Goal: Task Accomplishment & Management: Use online tool/utility

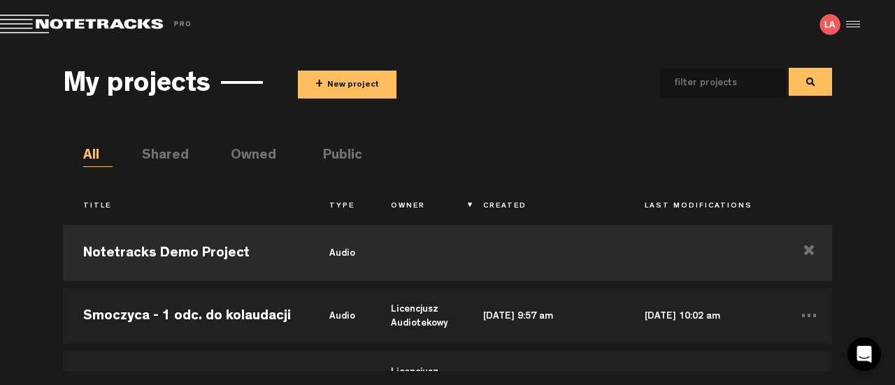
click at [345, 78] on button "+ New project" at bounding box center [347, 85] width 99 height 28
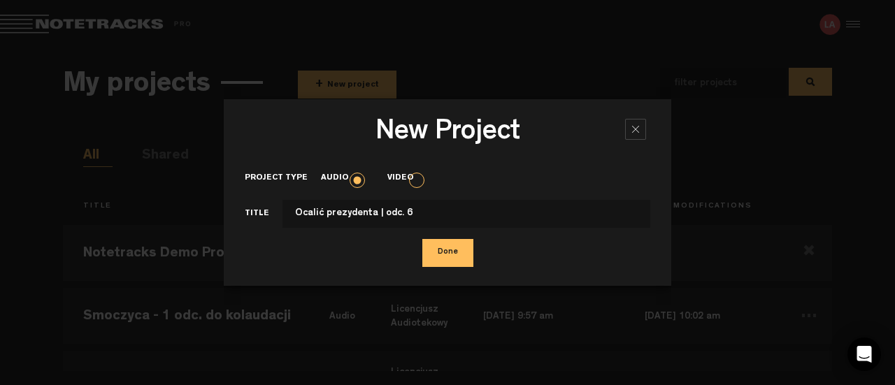
type input "Ocalić prezydenta | odc. 6"
click at [459, 250] on button "Done" at bounding box center [447, 253] width 51 height 28
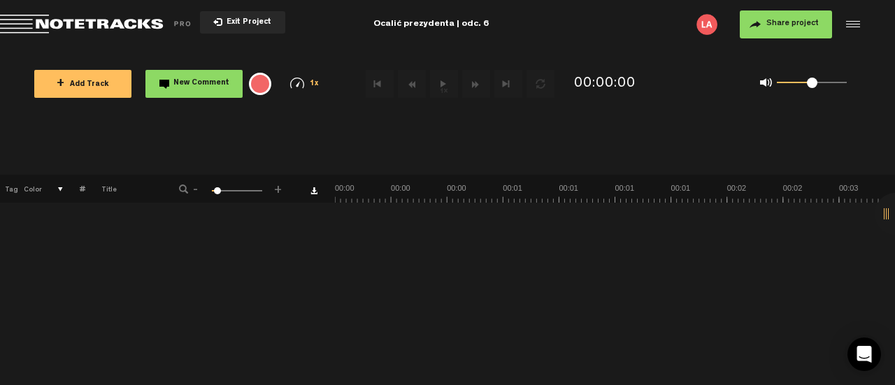
click at [94, 82] on span "+ Add Track" at bounding box center [83, 85] width 52 height 8
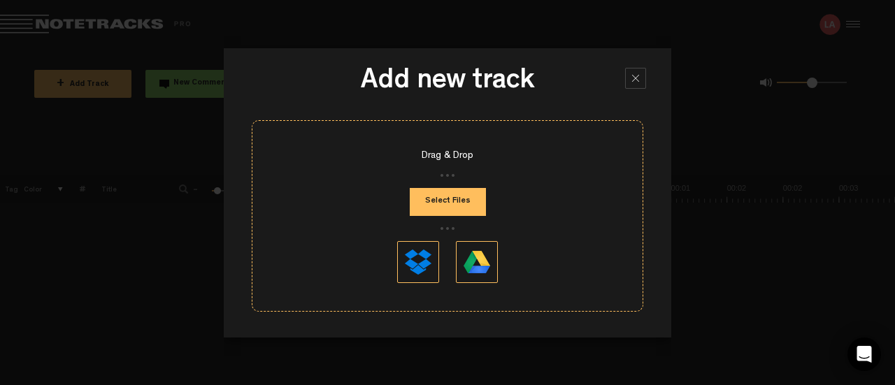
click at [448, 201] on button "Select Files" at bounding box center [448, 202] width 76 height 28
type input "C:\fakepath\Ocalic_prezydenta_006_PREV_20250904.mp3"
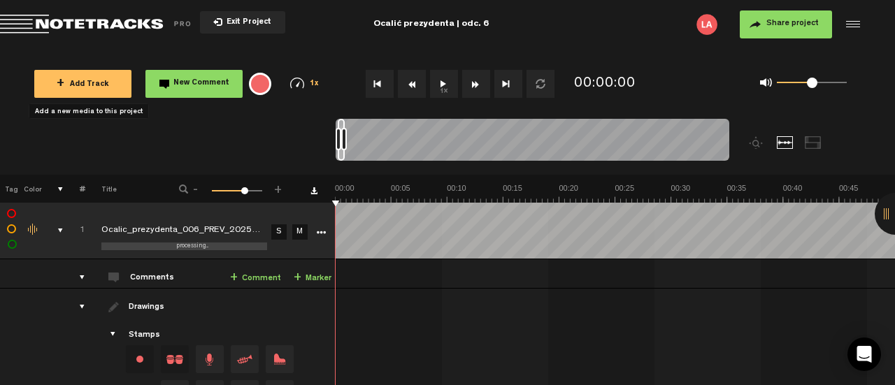
click at [818, 26] on button "Share project" at bounding box center [786, 24] width 92 height 28
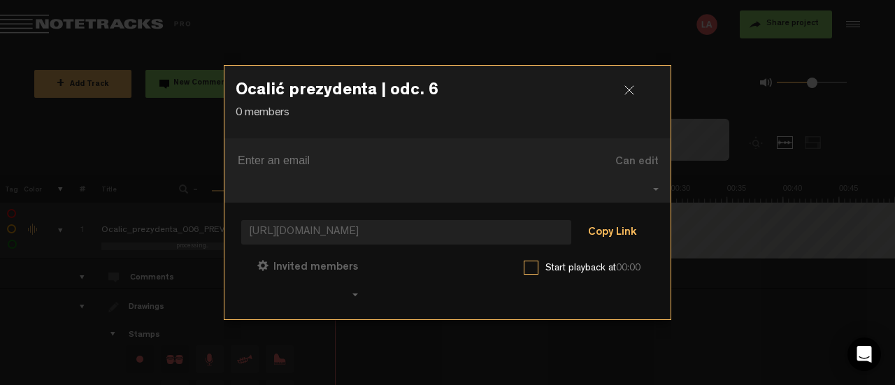
click at [608, 222] on button "Copy Link" at bounding box center [612, 234] width 76 height 28
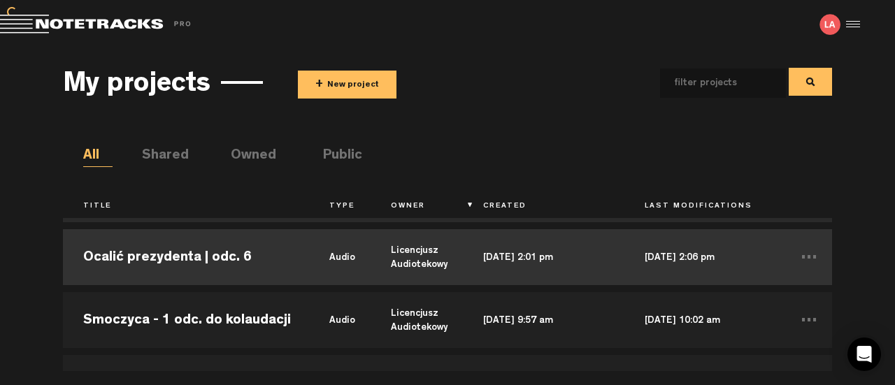
scroll to position [70, 0]
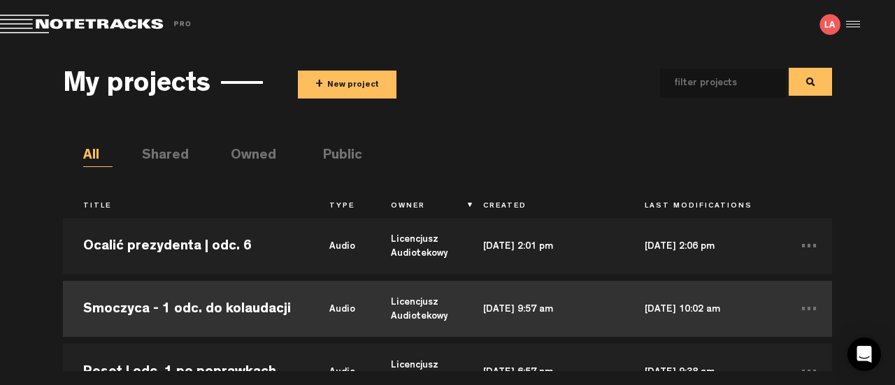
click at [222, 311] on td "Smoczyca - 1 odc. do kolaudacji" at bounding box center [186, 309] width 246 height 63
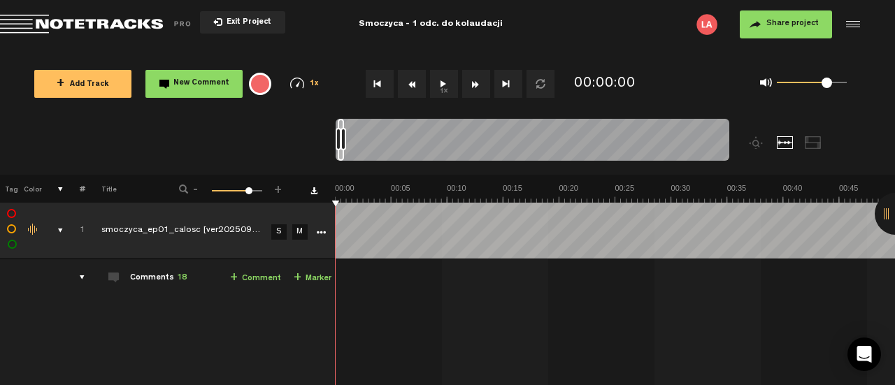
click at [144, 278] on div "Comments 18" at bounding box center [158, 279] width 57 height 12
drag, startPoint x: 88, startPoint y: 276, endPoint x: 110, endPoint y: 276, distance: 22.4
click at [155, 273] on div "Comments 18" at bounding box center [158, 279] width 57 height 12
click at [178, 277] on span "18" at bounding box center [182, 278] width 10 height 8
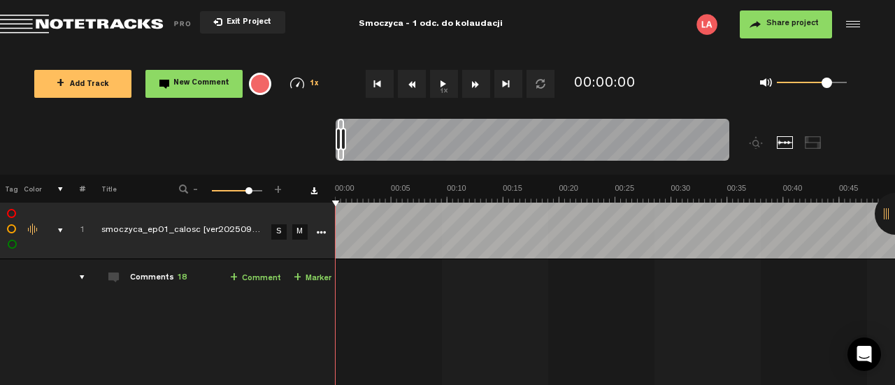
scroll to position [0, 11]
drag, startPoint x: 345, startPoint y: 141, endPoint x: 354, endPoint y: 141, distance: 8.4
click at [346, 141] on div at bounding box center [344, 139] width 6 height 22
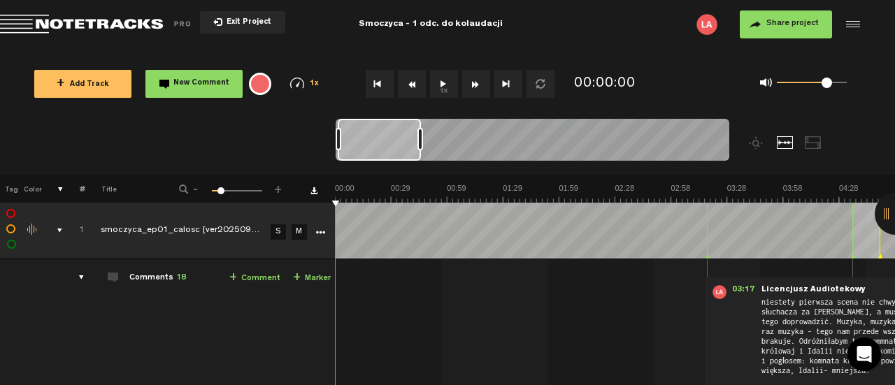
drag, startPoint x: 369, startPoint y: 140, endPoint x: 422, endPoint y: 139, distance: 53.9
click at [422, 139] on div at bounding box center [421, 139] width 6 height 22
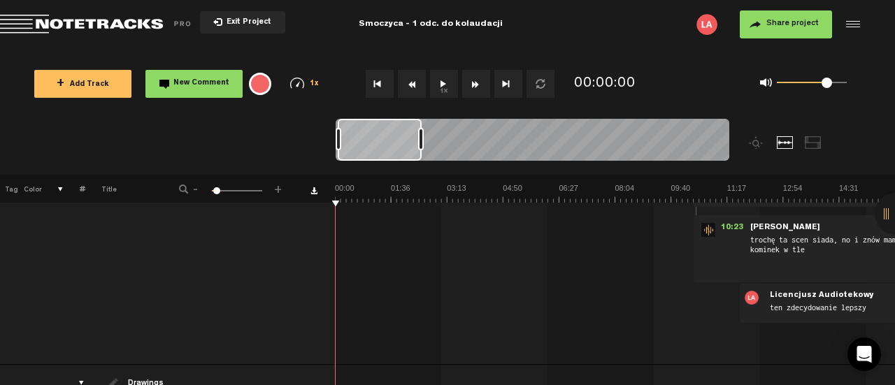
scroll to position [559, 11]
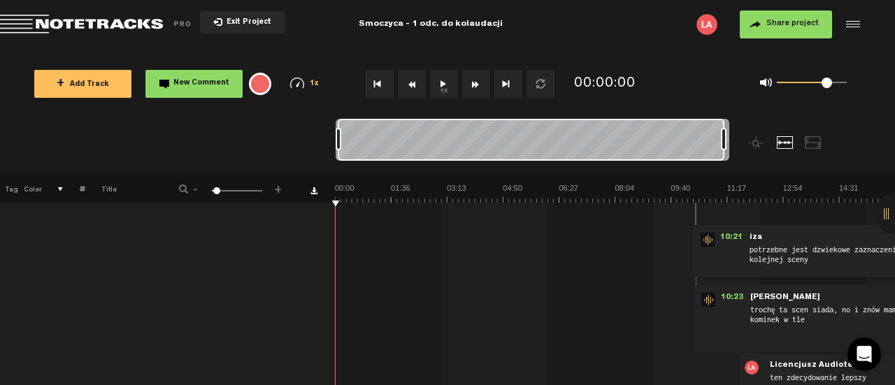
click at [729, 135] on div at bounding box center [533, 142] width 394 height 47
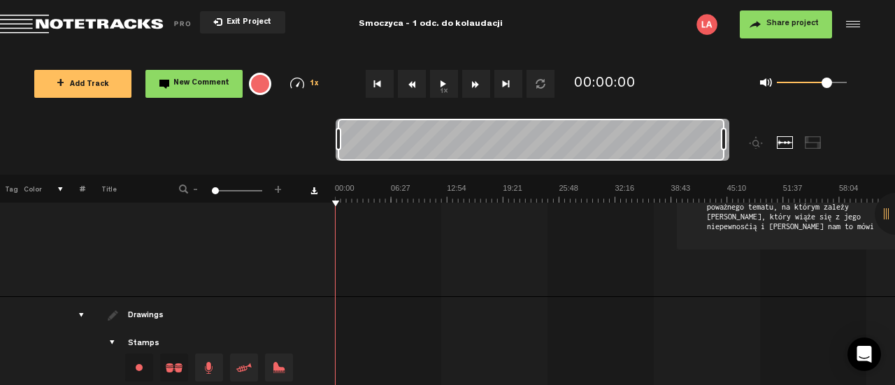
scroll to position [1313, 11]
